Goal: Transaction & Acquisition: Book appointment/travel/reservation

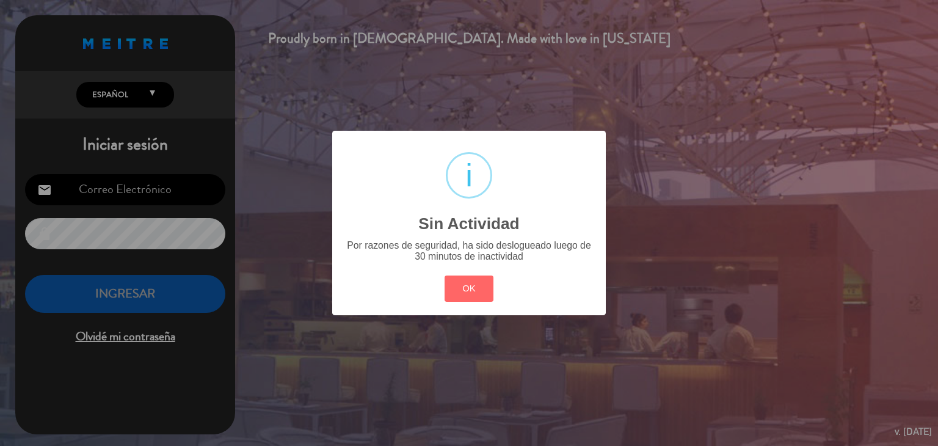
type input "[EMAIL_ADDRESS][DOMAIN_NAME]"
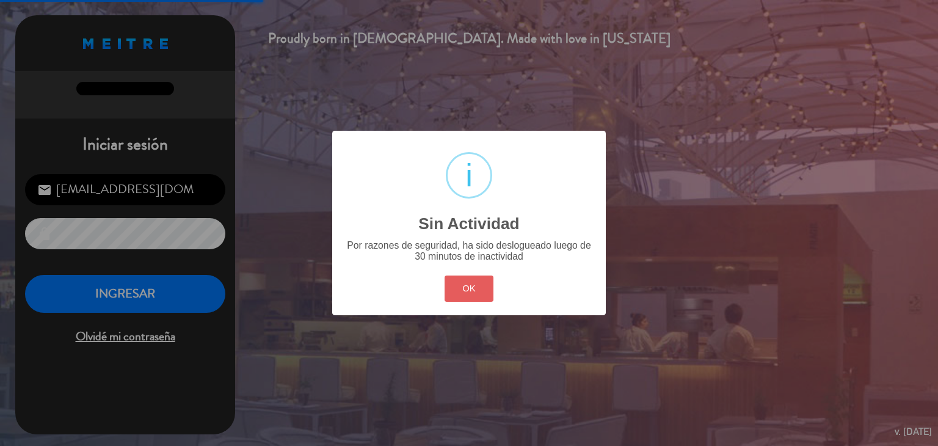
click at [467, 284] on button "OK" at bounding box center [468, 288] width 49 height 26
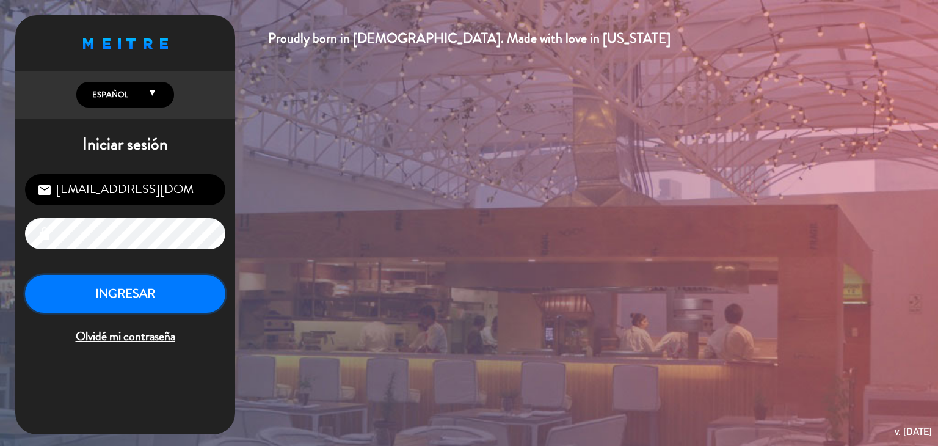
click at [169, 290] on button "INGRESAR" at bounding box center [125, 294] width 200 height 38
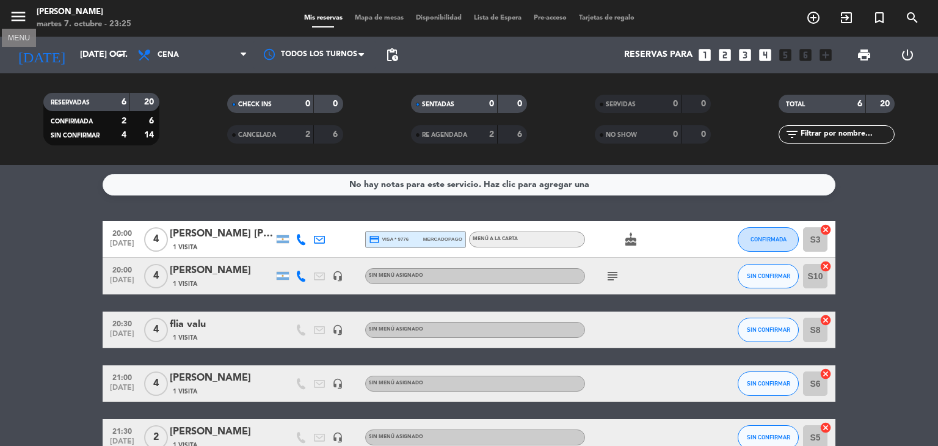
click at [22, 20] on icon "menu" at bounding box center [18, 16] width 18 height 18
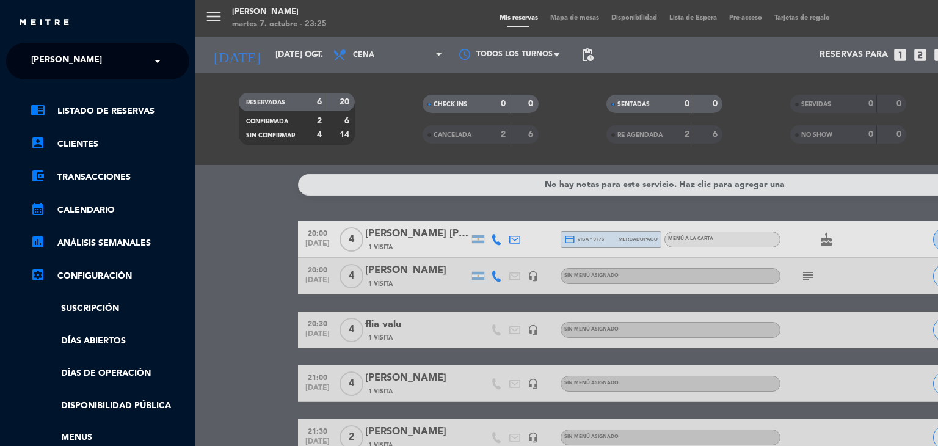
click at [89, 142] on link "account_box Clientes" at bounding box center [110, 144] width 159 height 15
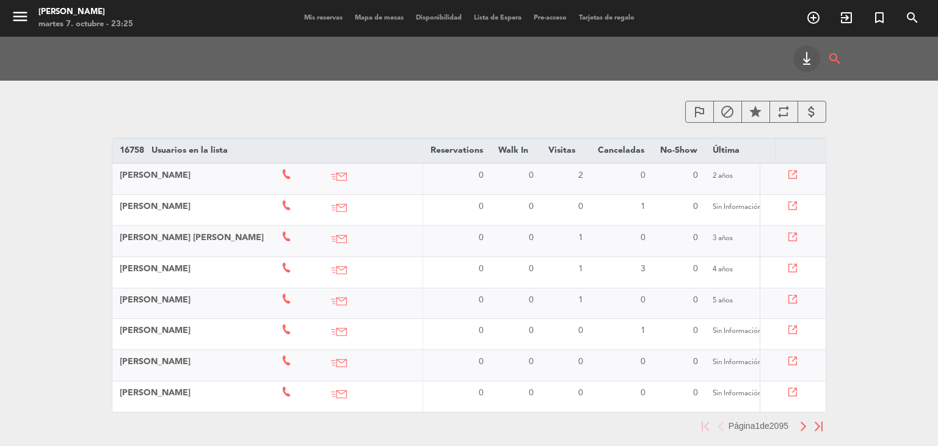
click at [806, 54] on icon "keyboard_tab" at bounding box center [806, 58] width 15 height 15
click at [24, 24] on icon "menu" at bounding box center [20, 16] width 18 height 18
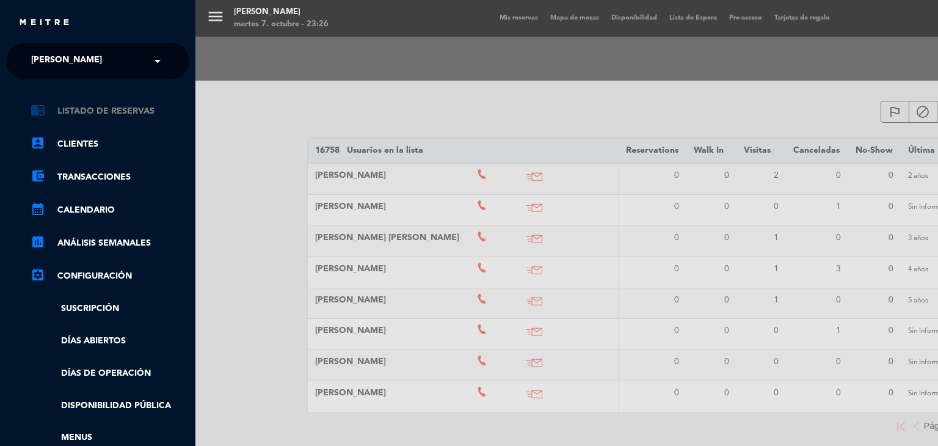
click at [104, 111] on link "chrome_reader_mode Listado de Reservas" at bounding box center [110, 111] width 159 height 15
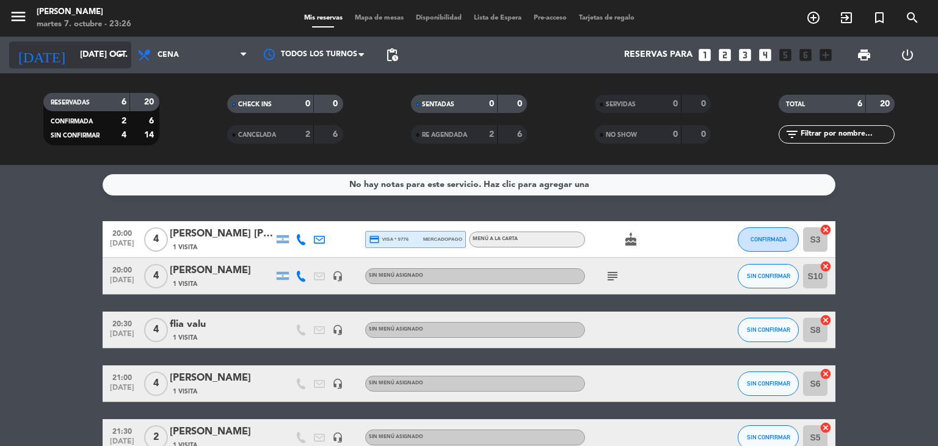
click at [92, 64] on input "[DATE] oct." at bounding box center [132, 55] width 116 height 22
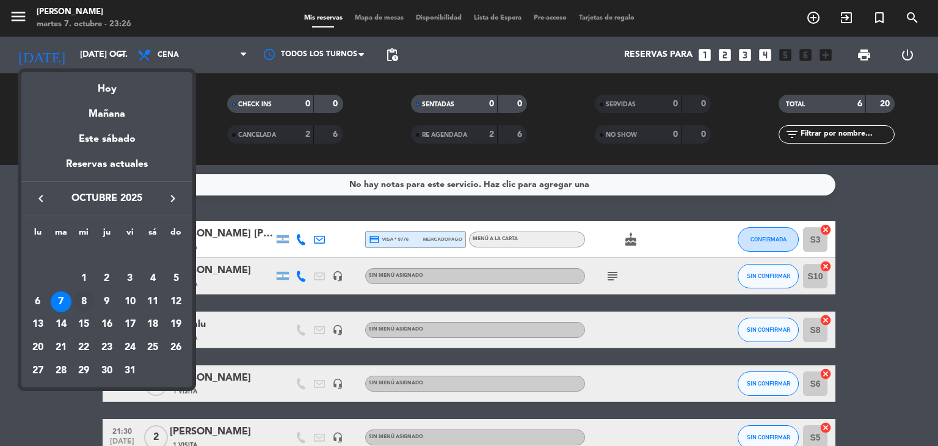
click at [87, 300] on div "8" at bounding box center [83, 301] width 21 height 21
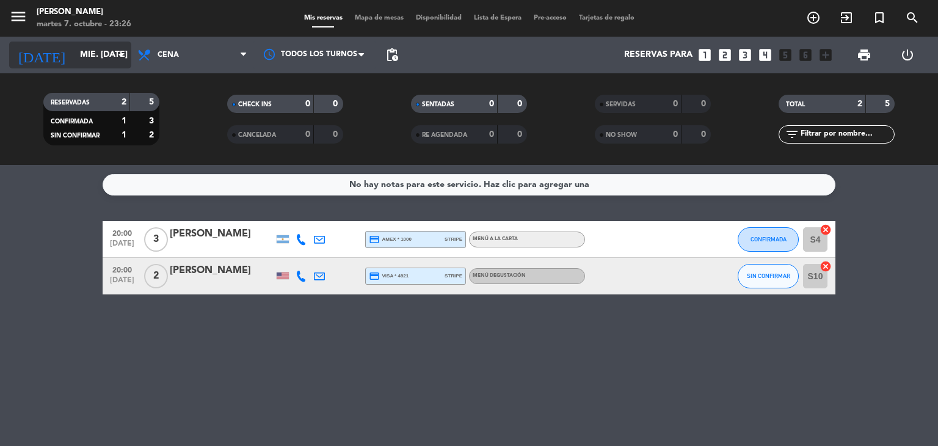
click at [78, 46] on input "mié. [DATE]" at bounding box center [132, 55] width 116 height 22
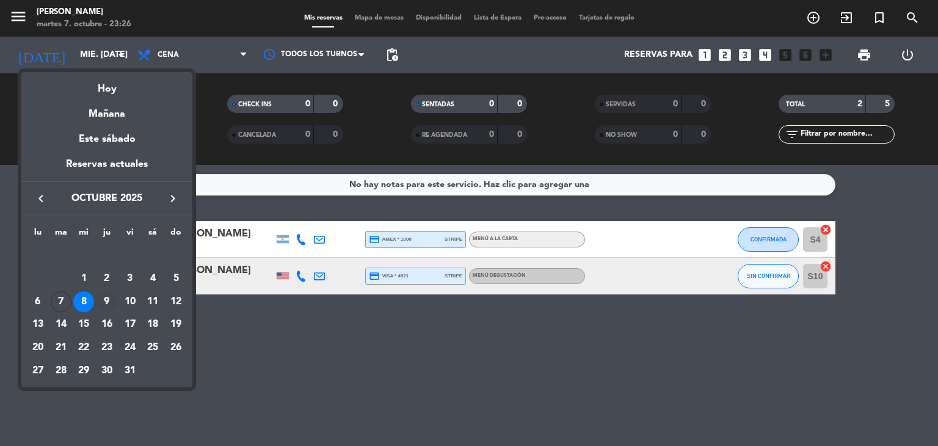
click at [106, 301] on div "9" at bounding box center [106, 301] width 21 height 21
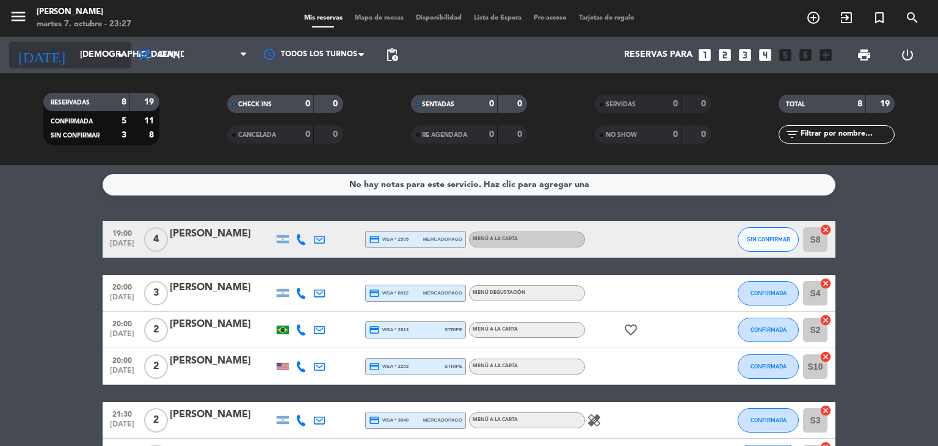
click at [88, 65] on input "[DEMOGRAPHIC_DATA] [DATE]" at bounding box center [132, 55] width 116 height 22
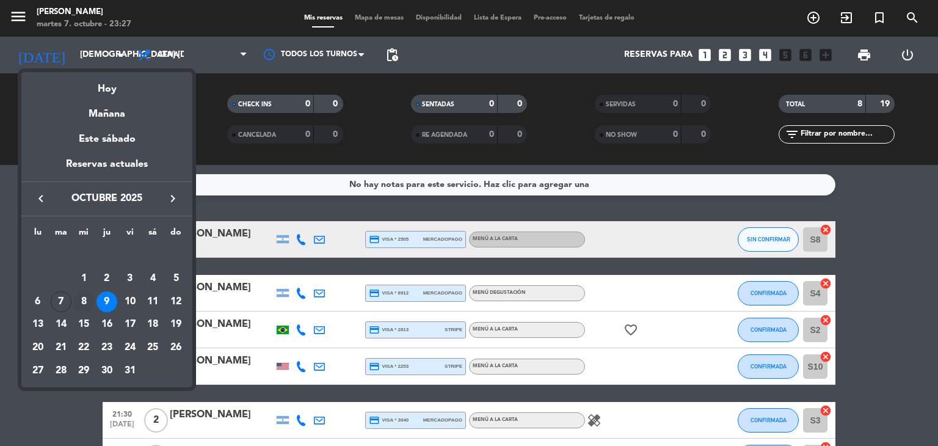
click at [80, 303] on div "8" at bounding box center [83, 301] width 21 height 21
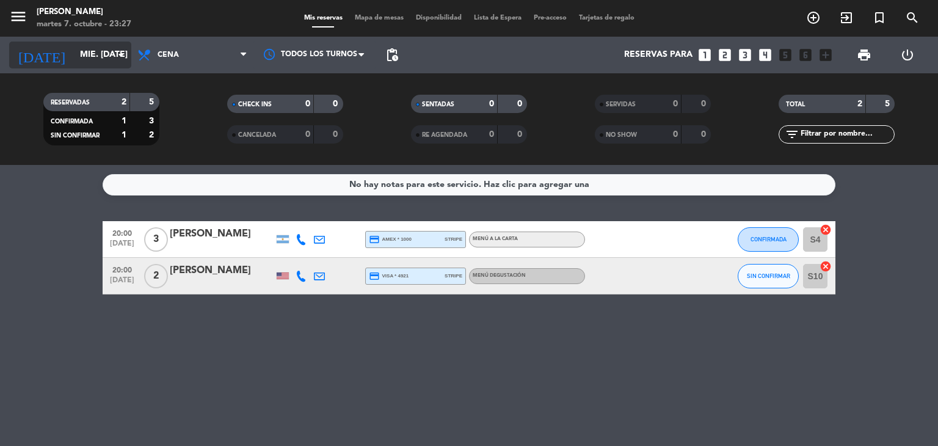
click at [119, 59] on icon "arrow_drop_down" at bounding box center [121, 55] width 15 height 15
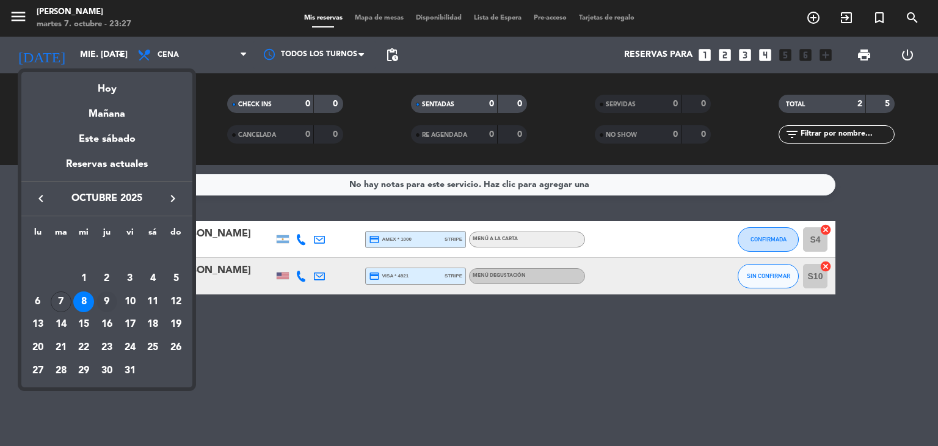
click at [104, 305] on div "9" at bounding box center [106, 301] width 21 height 21
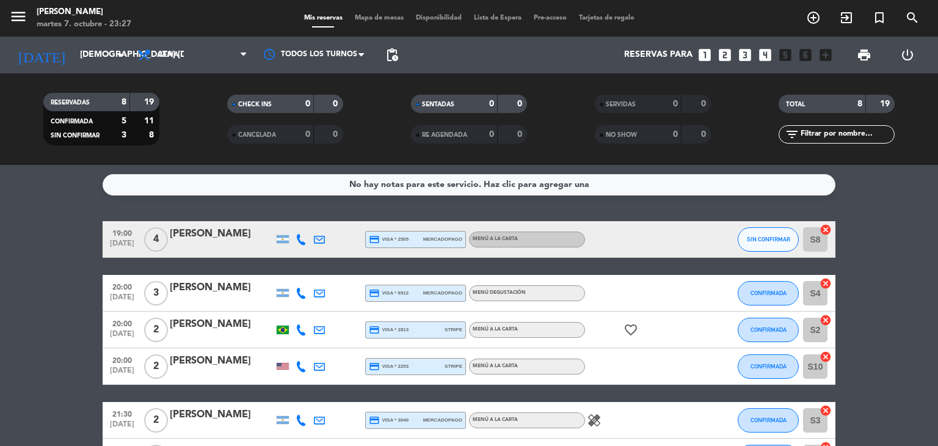
click at [116, 69] on div "[DATE] jue. [DATE] arrow_drop_down" at bounding box center [70, 55] width 122 height 37
click at [114, 57] on icon "arrow_drop_down" at bounding box center [121, 55] width 15 height 15
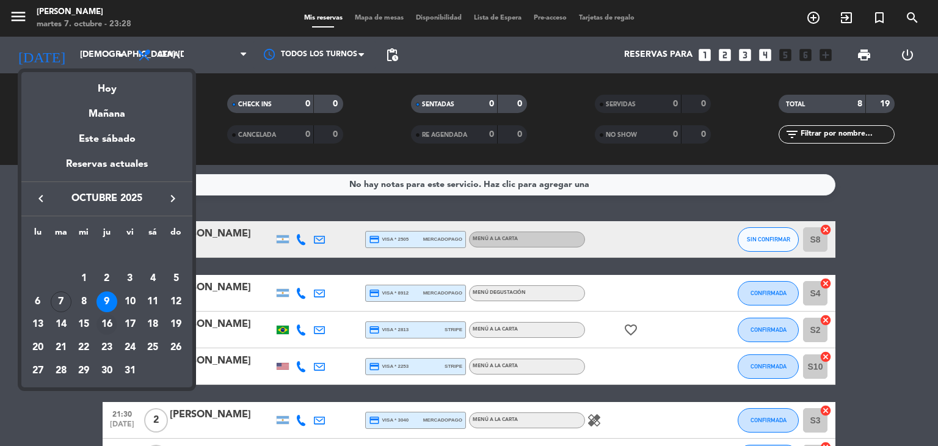
click at [114, 321] on div "16" at bounding box center [106, 324] width 21 height 21
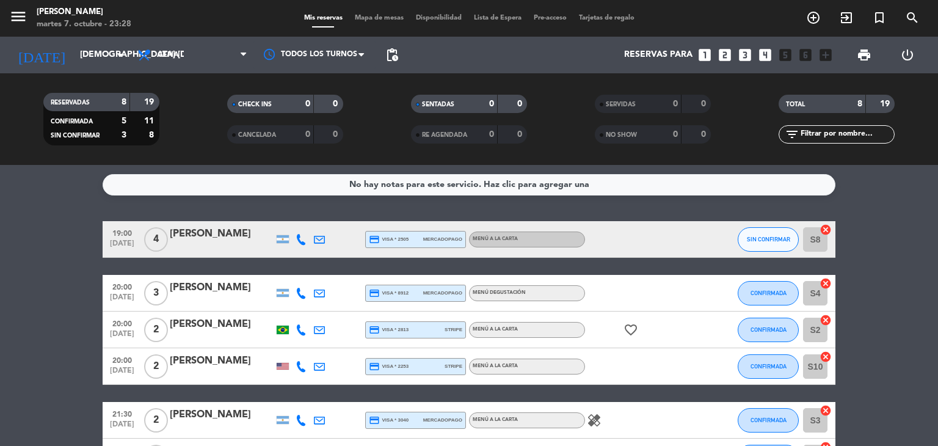
type input "[DEMOGRAPHIC_DATA] [DATE]"
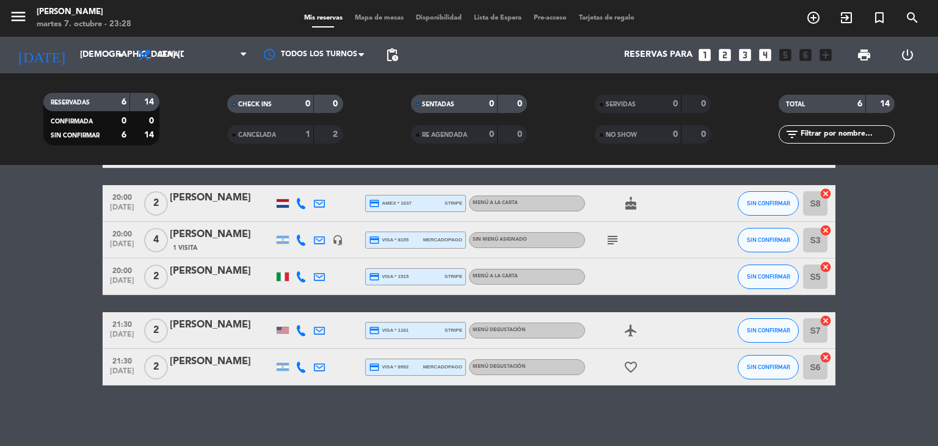
scroll to position [90, 0]
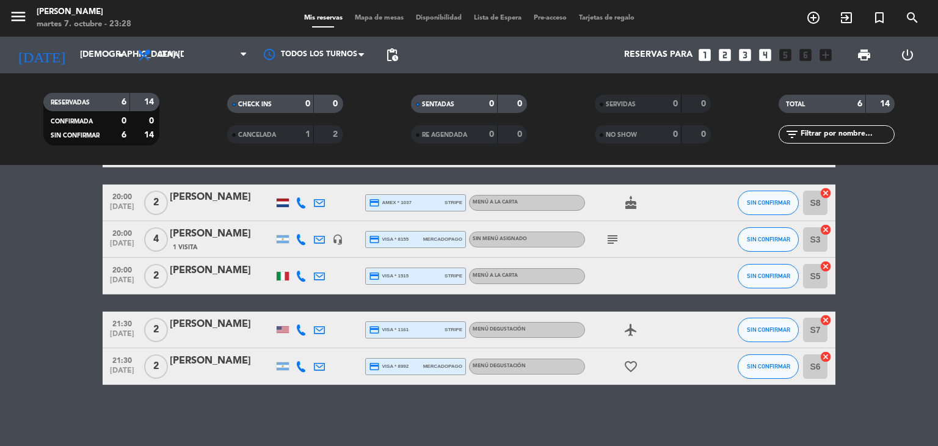
click at [725, 57] on icon "looks_two" at bounding box center [725, 55] width 16 height 16
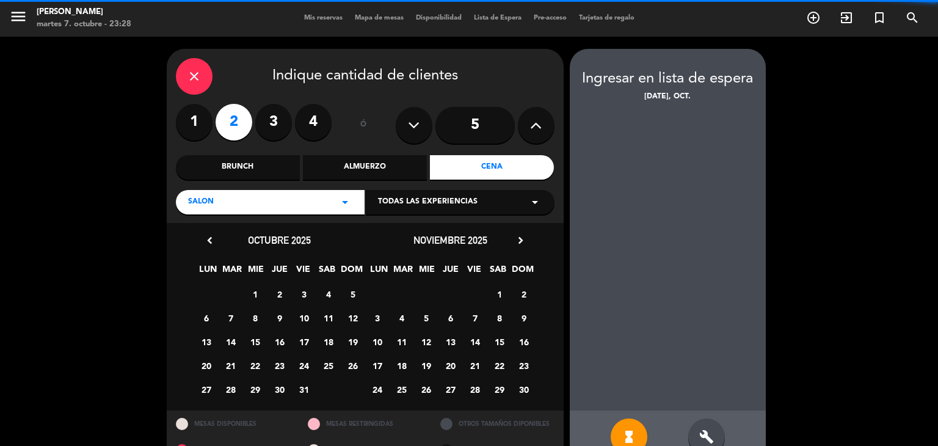
click at [203, 74] on div "close" at bounding box center [194, 76] width 37 height 37
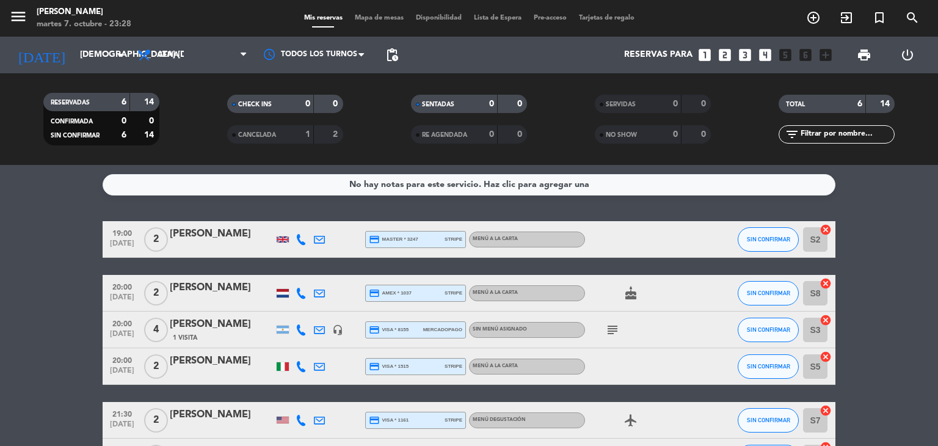
click at [723, 56] on icon "looks_two" at bounding box center [725, 55] width 16 height 16
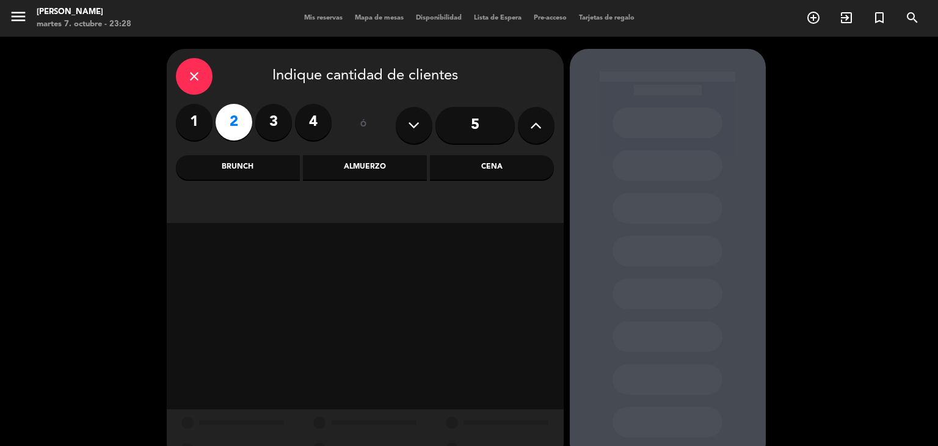
click at [499, 170] on div "Cena" at bounding box center [492, 167] width 124 height 24
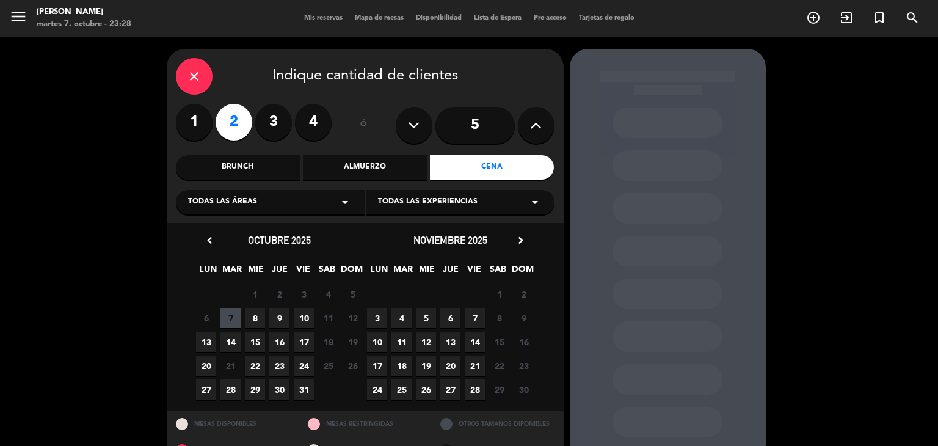
click at [283, 345] on span "16" at bounding box center [279, 342] width 20 height 20
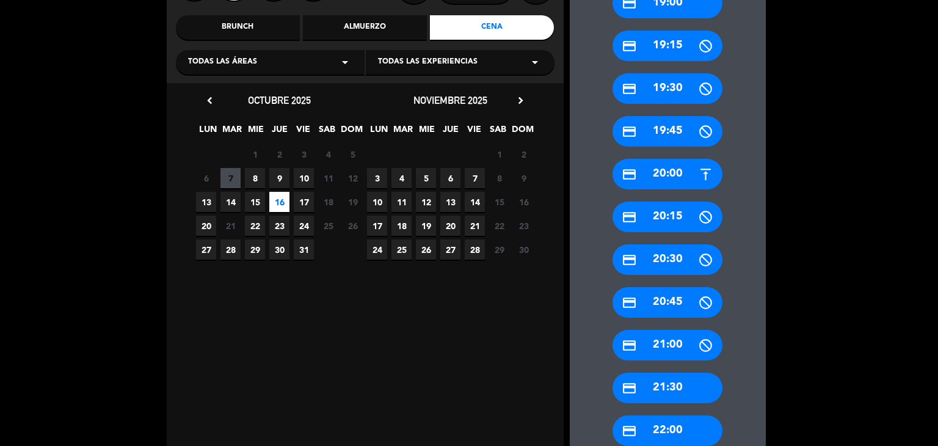
scroll to position [151, 0]
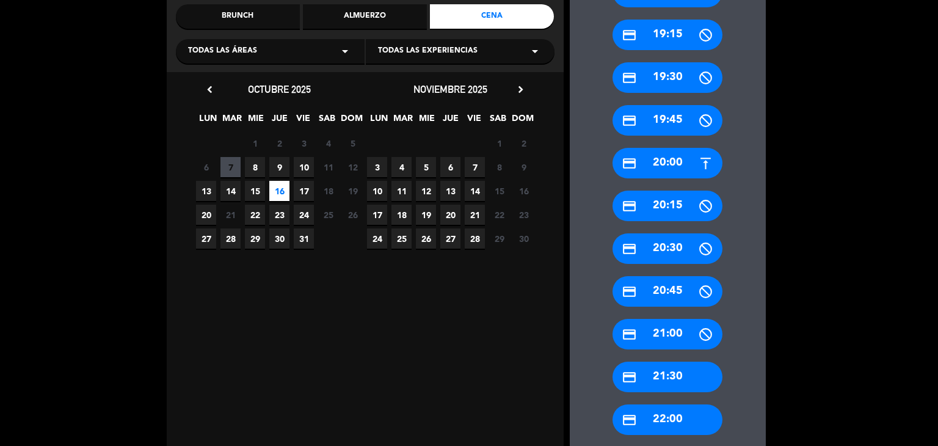
click at [659, 333] on div "credit_card 21:00" at bounding box center [667, 334] width 110 height 31
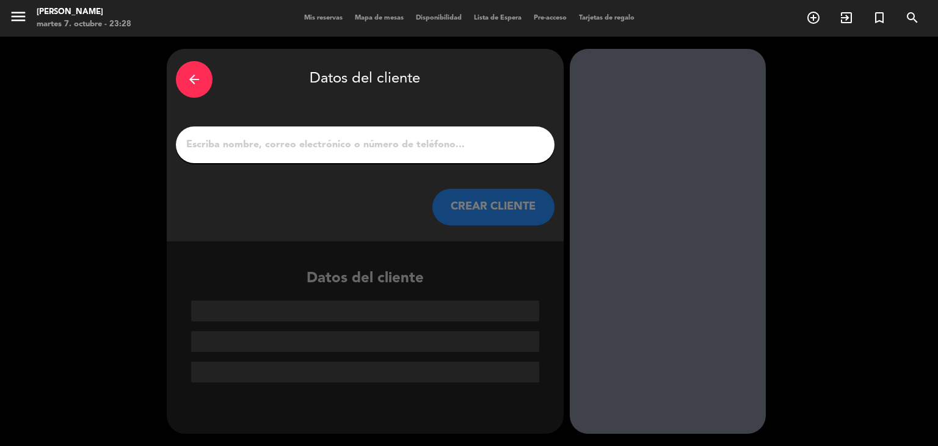
scroll to position [0, 0]
click at [371, 147] on input "1" at bounding box center [365, 144] width 360 height 17
click at [264, 149] on input "1" at bounding box center [365, 144] width 360 height 17
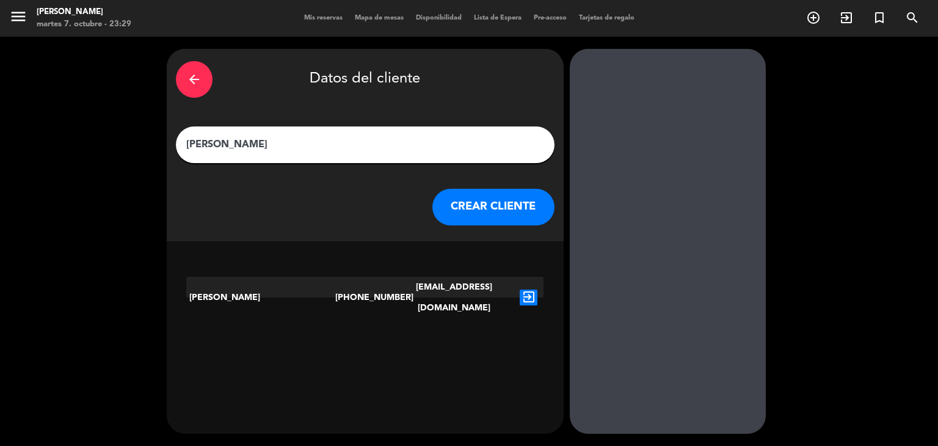
type input "[PERSON_NAME]"
click at [288, 293] on div "[PERSON_NAME]" at bounding box center [260, 298] width 149 height 42
drag, startPoint x: 521, startPoint y: 209, endPoint x: 402, endPoint y: 226, distance: 120.8
click at [402, 226] on div "arrow_back Datos del cliente [PERSON_NAME] [PERSON_NAME] CLIENTE" at bounding box center [365, 145] width 397 height 192
click at [521, 289] on icon "exit_to_app" at bounding box center [529, 297] width 18 height 16
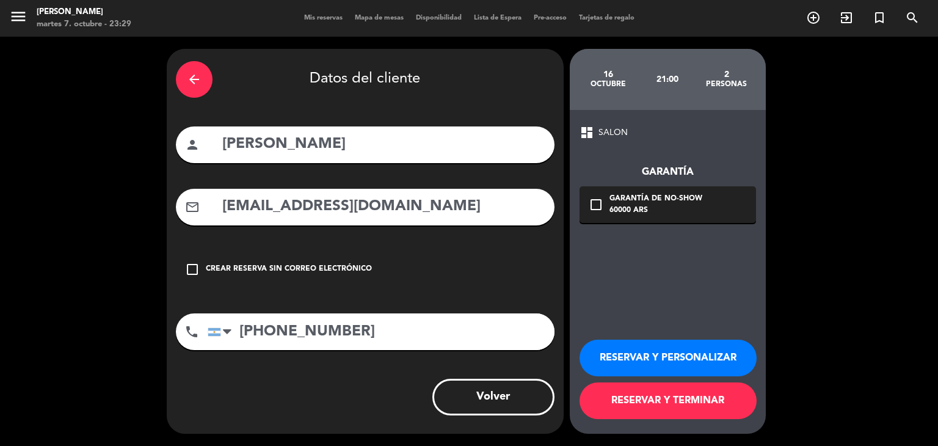
click at [674, 399] on button "RESERVAR Y TERMINAR" at bounding box center [667, 400] width 177 height 37
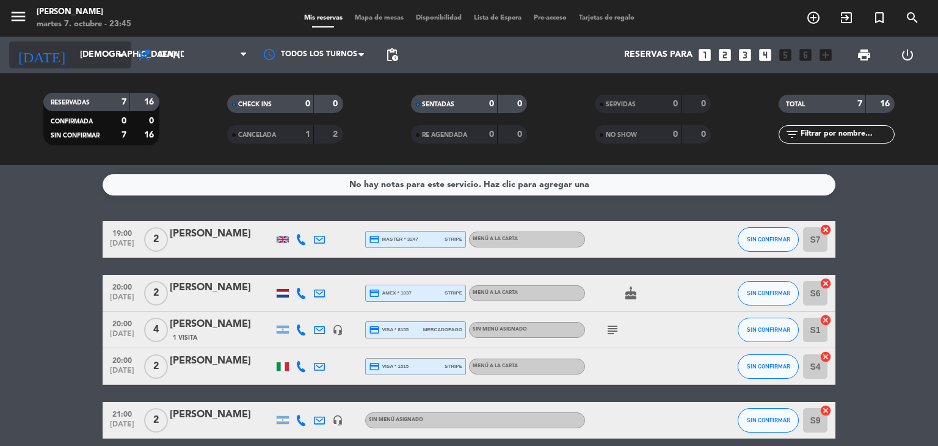
click at [104, 67] on div "[DATE] jue. [DATE] arrow_drop_down" at bounding box center [70, 55] width 122 height 27
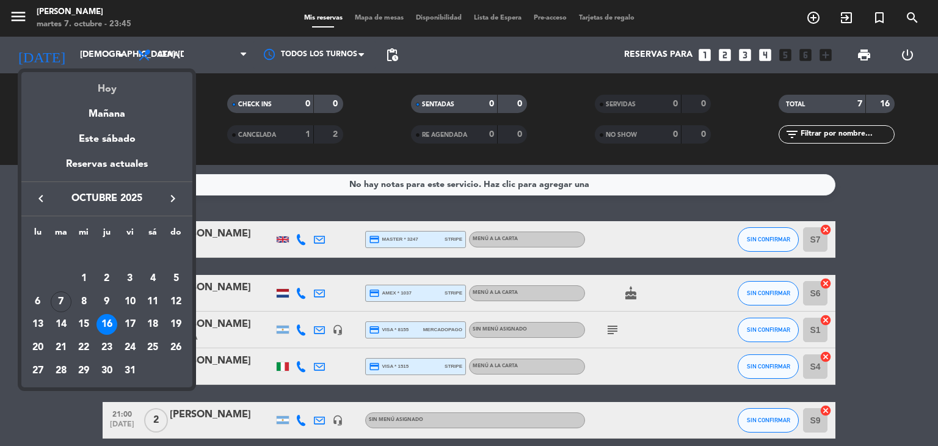
click at [114, 89] on div "Hoy" at bounding box center [106, 84] width 171 height 25
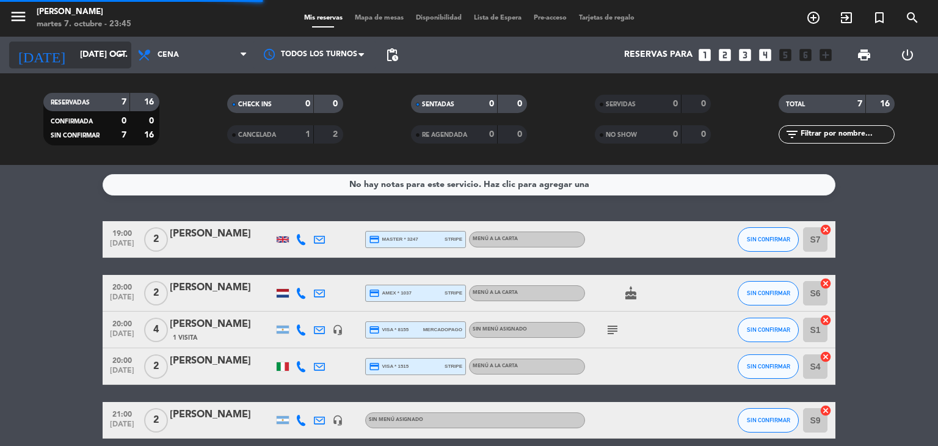
click at [93, 60] on input "[DATE] oct." at bounding box center [132, 55] width 116 height 22
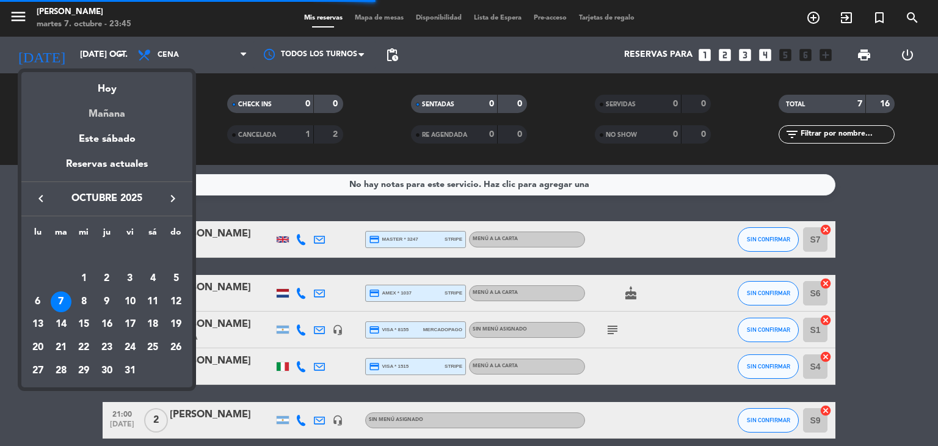
click at [98, 109] on div "Mañana" at bounding box center [106, 109] width 171 height 25
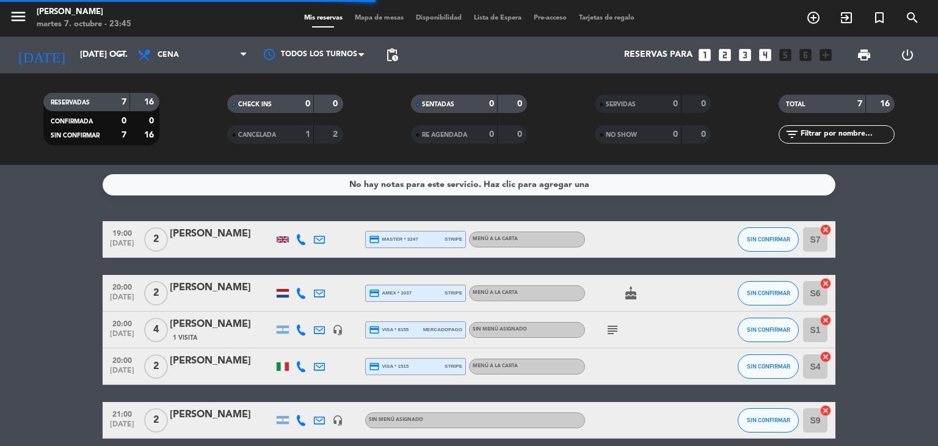
type input "mié. [DATE]"
